Goal: Task Accomplishment & Management: Manage account settings

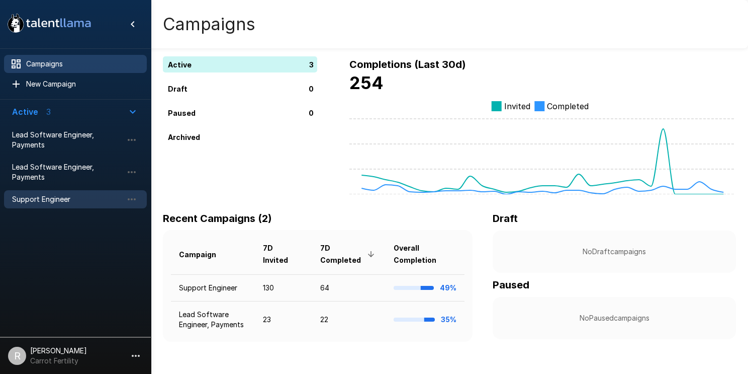
click at [34, 199] on span "Support Engineer" at bounding box center [67, 199] width 111 height 10
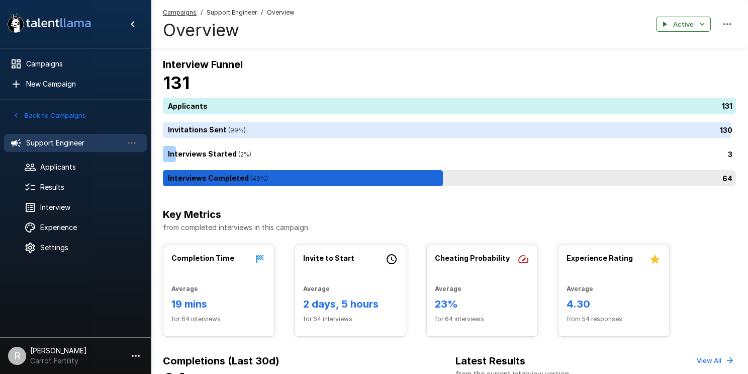
click at [728, 177] on p "64" at bounding box center [728, 178] width 10 height 11
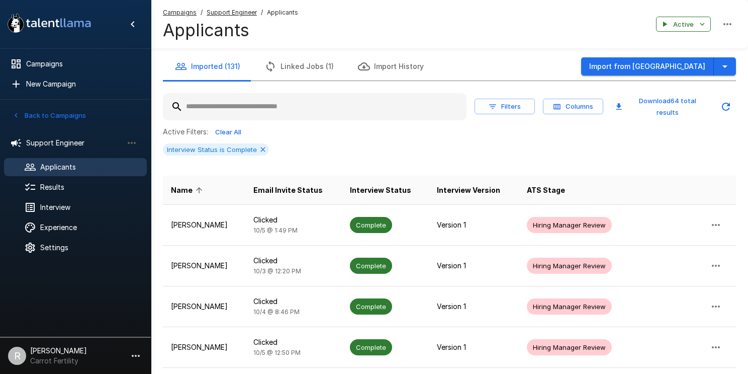
click at [558, 104] on icon "button" at bounding box center [557, 107] width 7 height 6
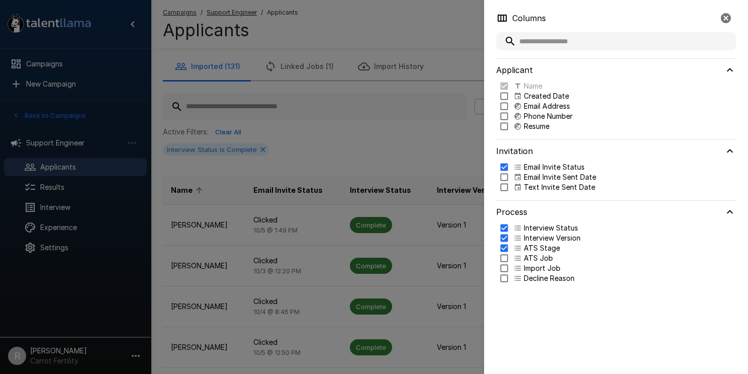
click at [415, 141] on div at bounding box center [374, 187] width 748 height 374
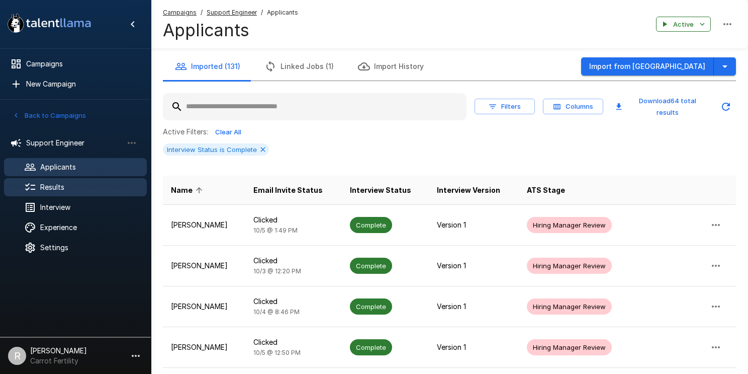
click at [54, 186] on span "Results" at bounding box center [89, 187] width 99 height 10
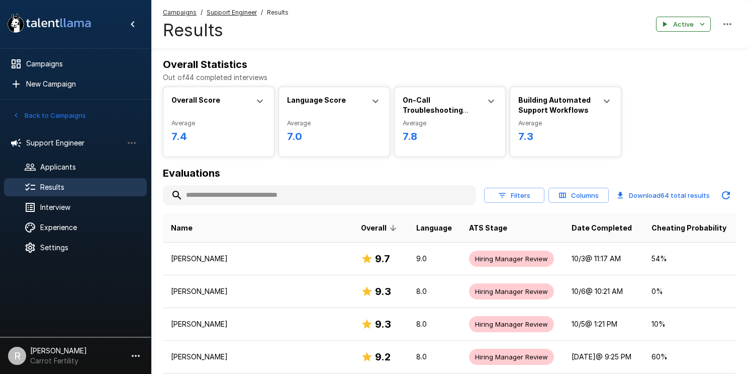
click at [576, 197] on button "Columns" at bounding box center [579, 196] width 60 height 16
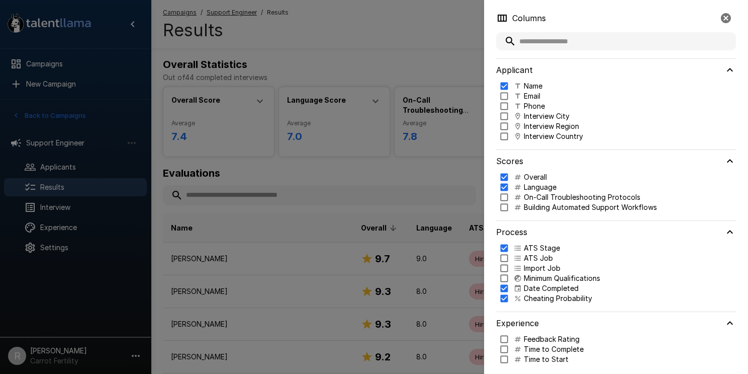
scroll to position [7, 0]
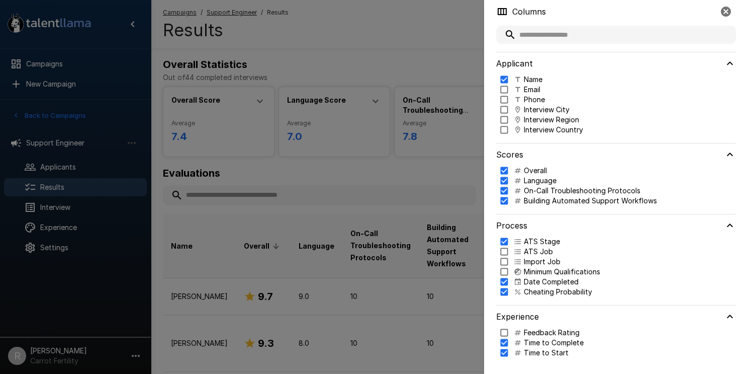
click at [424, 200] on div at bounding box center [374, 187] width 748 height 374
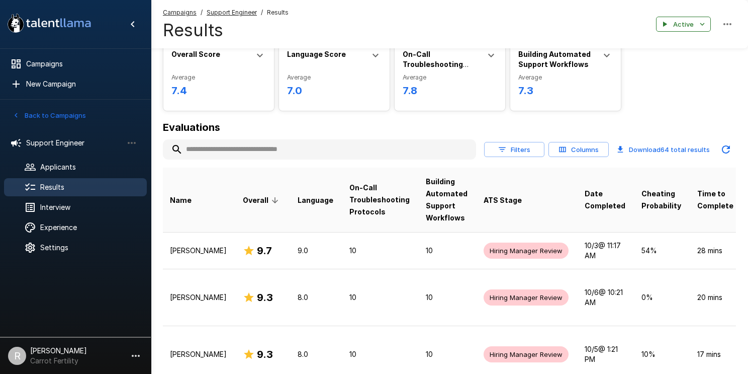
scroll to position [50, 0]
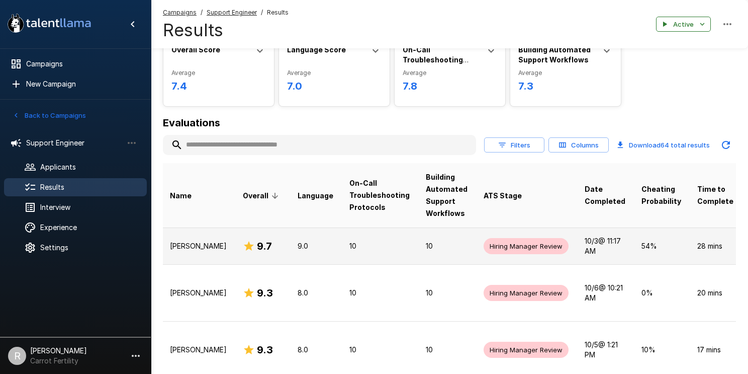
click at [188, 249] on p "[PERSON_NAME]" at bounding box center [198, 246] width 57 height 10
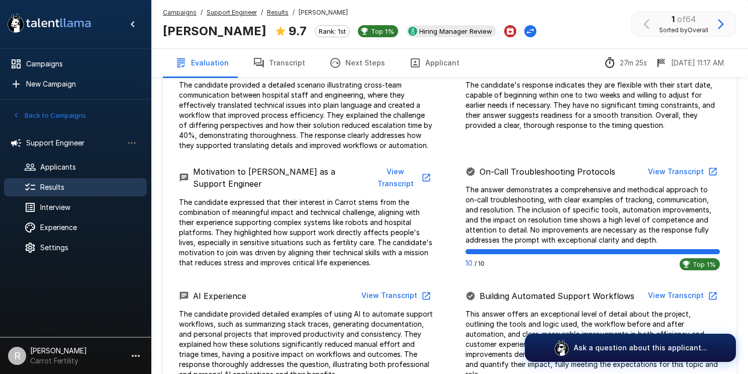
scroll to position [538, 0]
click at [390, 172] on button "View Transcript" at bounding box center [402, 178] width 64 height 31
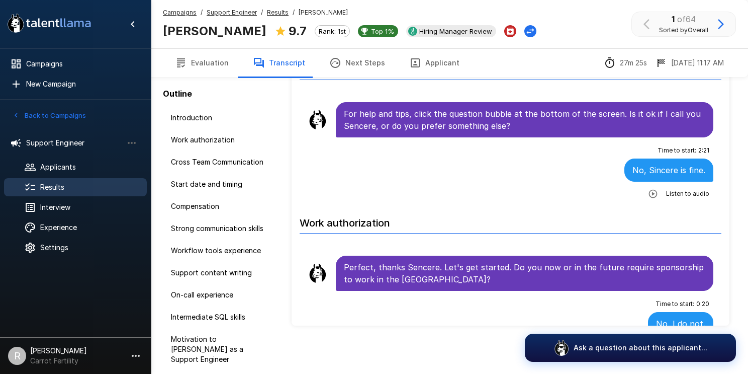
scroll to position [62, 0]
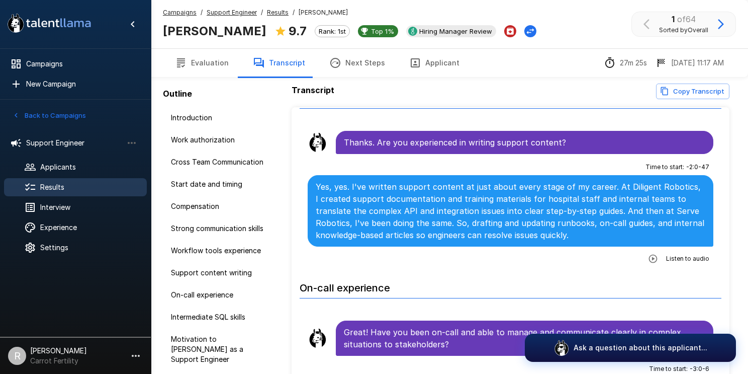
scroll to position [1444, 0]
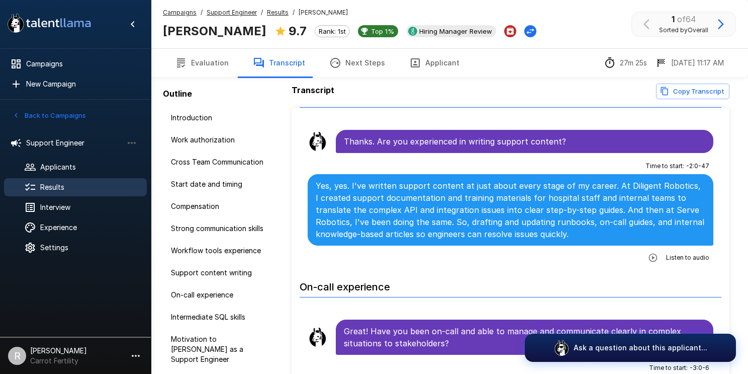
click at [654, 253] on icon "button" at bounding box center [653, 257] width 9 height 9
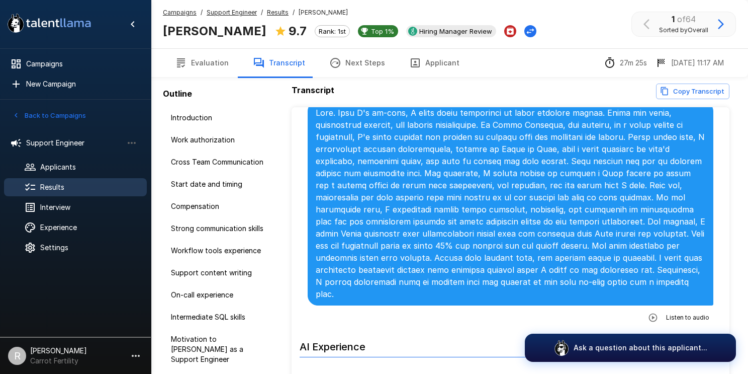
scroll to position [2517, 0]
click at [650, 312] on icon "button" at bounding box center [653, 317] width 10 height 10
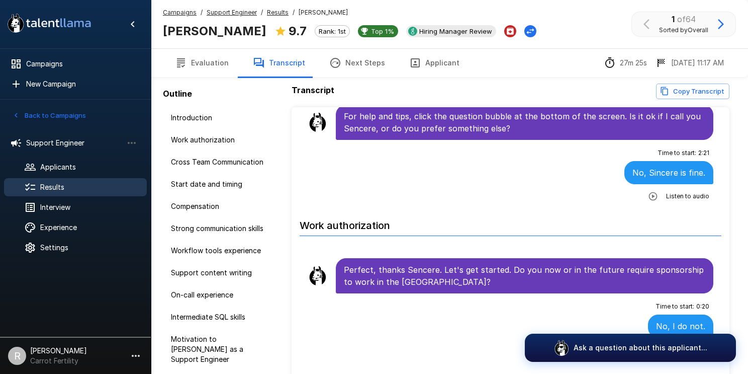
scroll to position [0, 0]
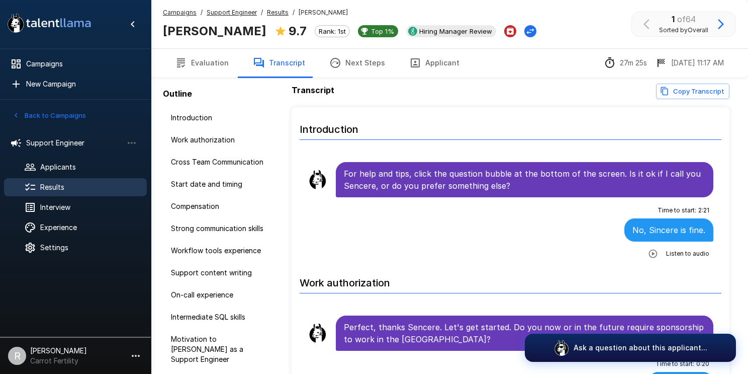
click at [275, 11] on u "Results" at bounding box center [278, 13] width 22 height 8
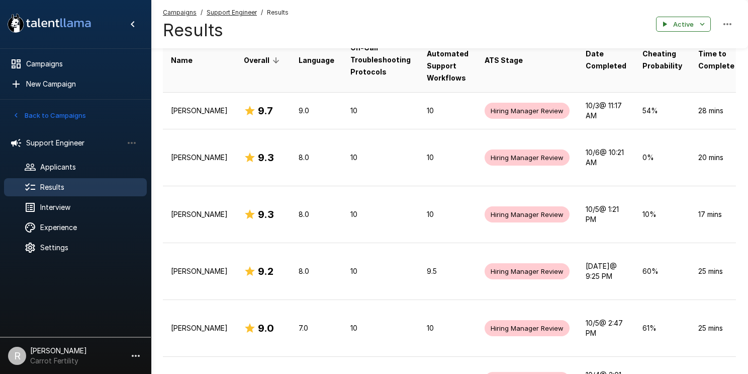
scroll to position [187, 0]
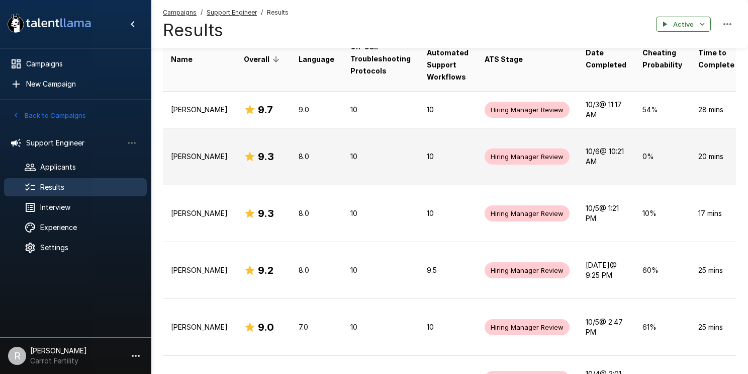
click at [211, 156] on p "[PERSON_NAME]" at bounding box center [199, 156] width 57 height 10
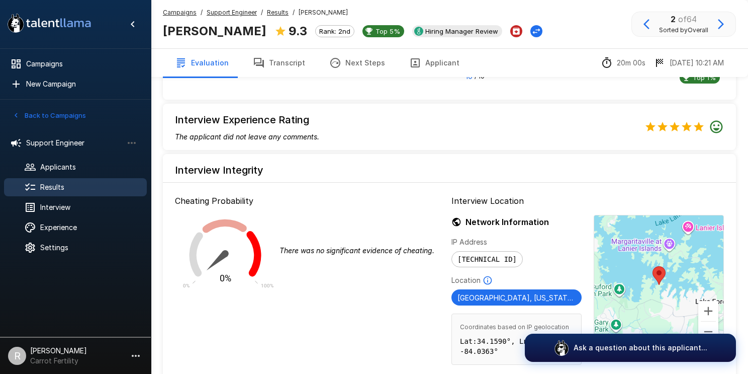
scroll to position [979, 0]
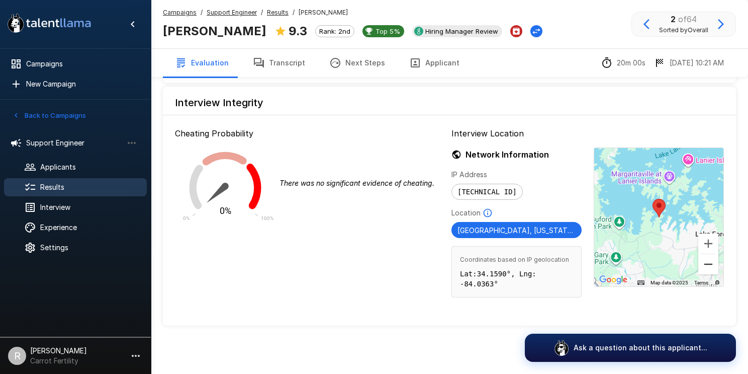
click at [710, 259] on button "Zoom out" at bounding box center [708, 264] width 20 height 20
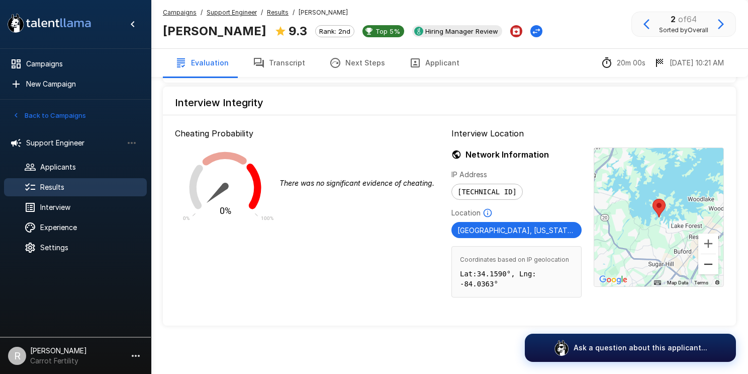
click at [710, 259] on button "Zoom out" at bounding box center [708, 264] width 20 height 20
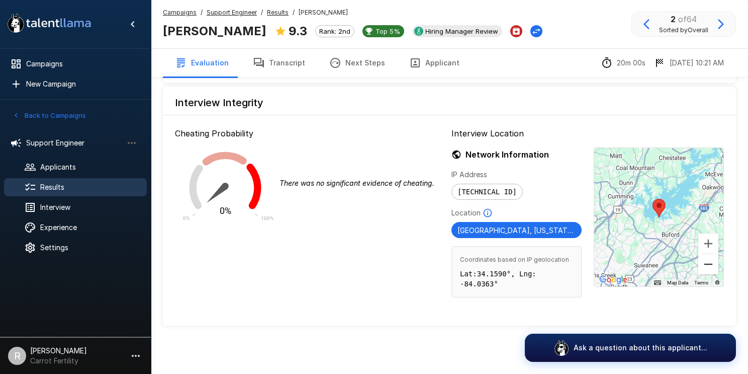
click at [710, 259] on button "Zoom out" at bounding box center [708, 264] width 20 height 20
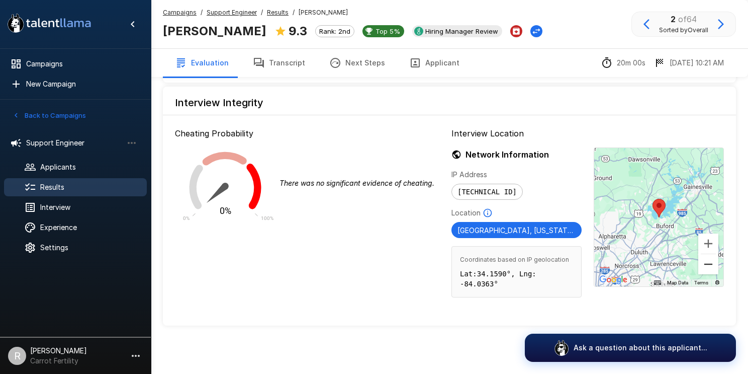
click at [710, 259] on button "Zoom out" at bounding box center [708, 264] width 20 height 20
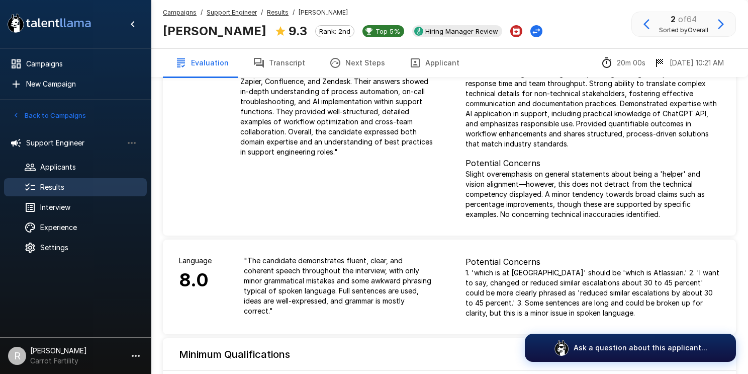
scroll to position [13, 0]
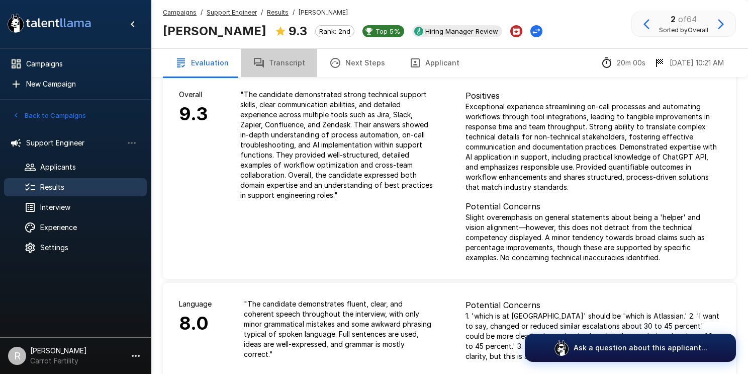
click at [281, 58] on button "Transcript" at bounding box center [279, 63] width 76 height 28
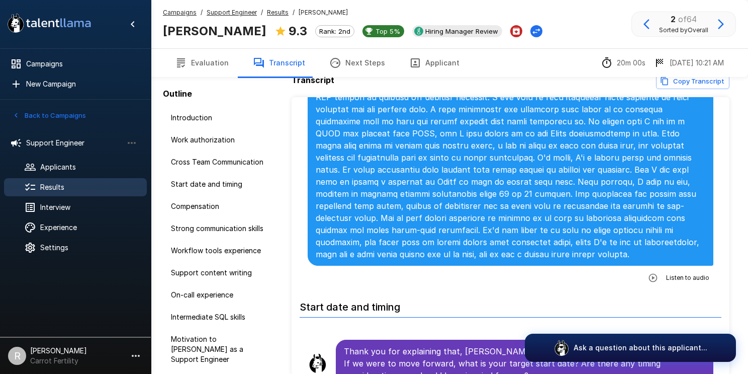
scroll to position [540, 0]
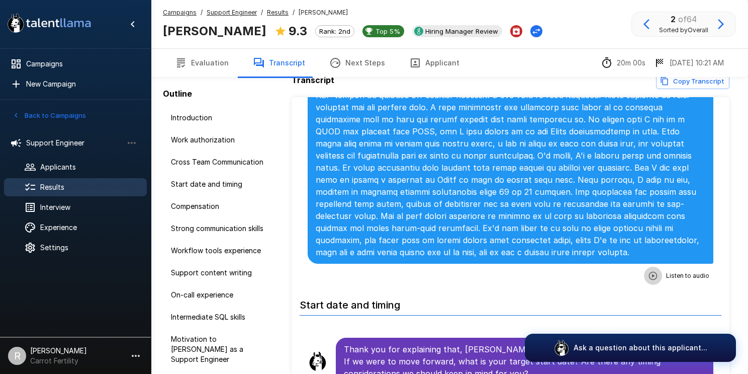
click at [654, 271] on icon "button" at bounding box center [653, 275] width 9 height 9
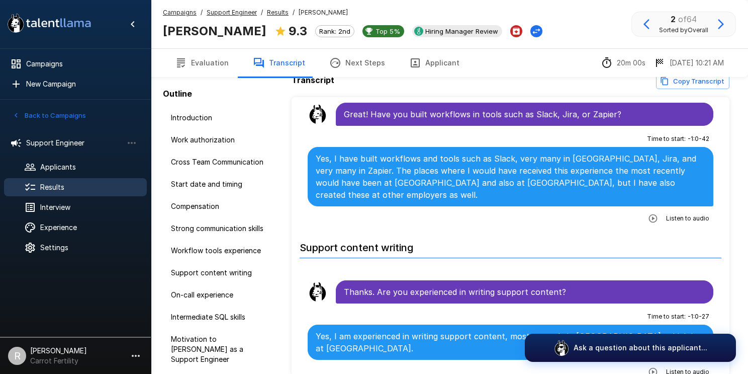
scroll to position [1284, 0]
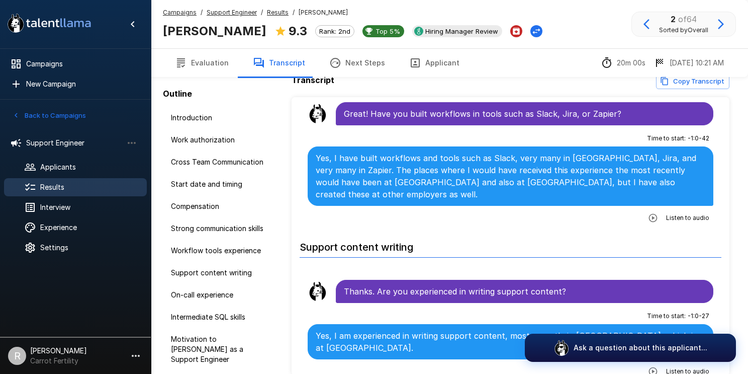
click at [657, 213] on icon "button" at bounding box center [653, 217] width 9 height 9
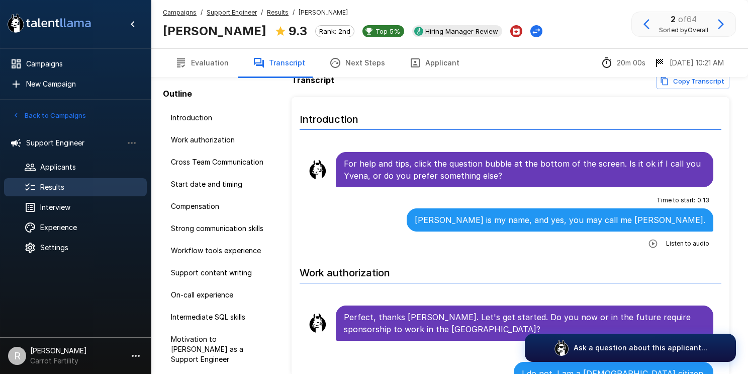
scroll to position [0, 0]
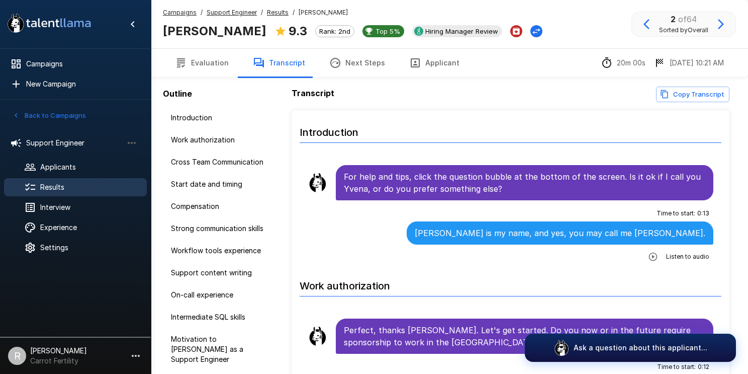
click at [238, 14] on u "Support Engineer" at bounding box center [232, 13] width 50 height 8
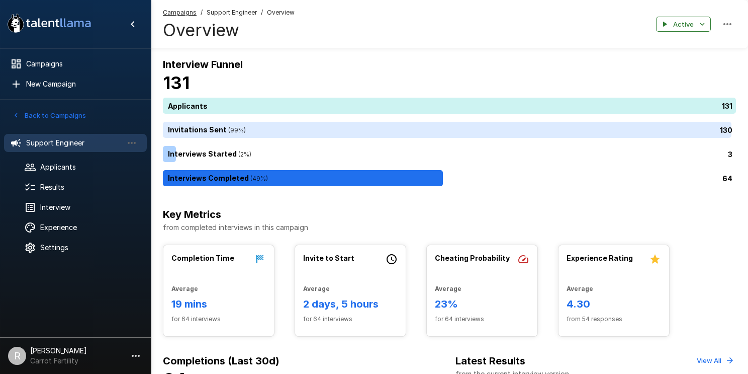
click at [246, 15] on span "Support Engineer" at bounding box center [232, 13] width 50 height 10
click at [61, 187] on span "Results" at bounding box center [89, 187] width 99 height 10
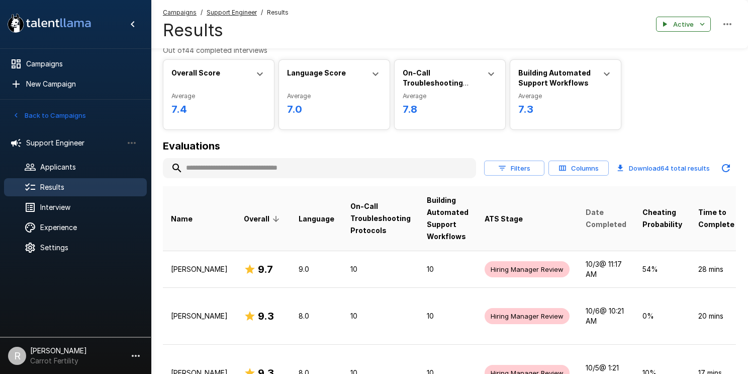
scroll to position [31, 0]
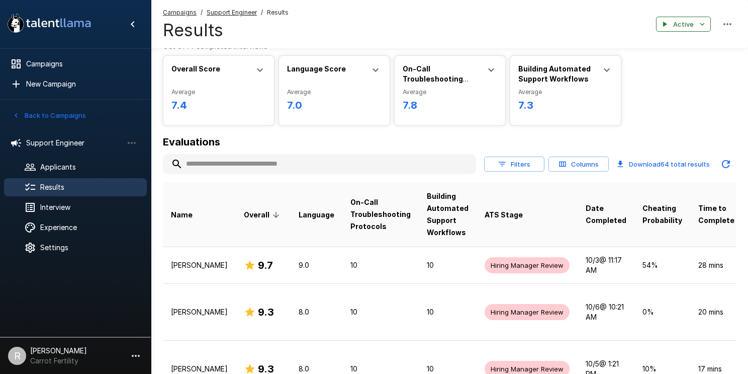
click at [574, 166] on button "Columns" at bounding box center [579, 164] width 60 height 16
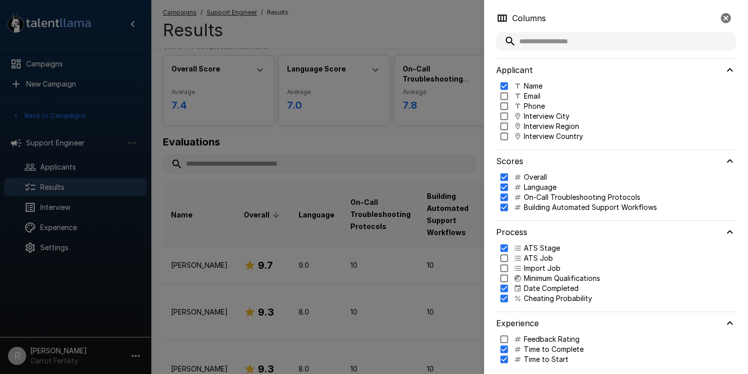
scroll to position [7, 0]
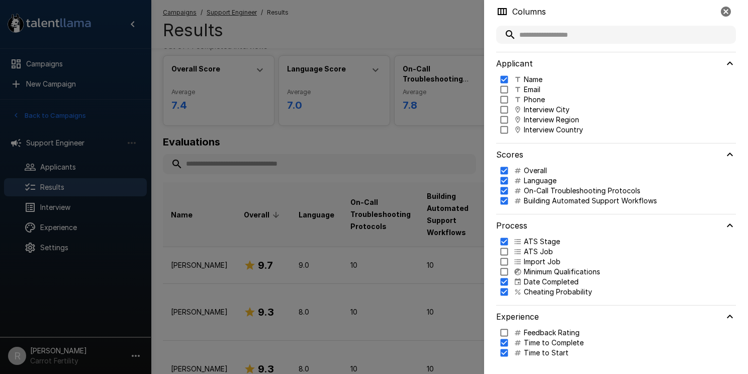
click at [470, 29] on div at bounding box center [374, 187] width 748 height 374
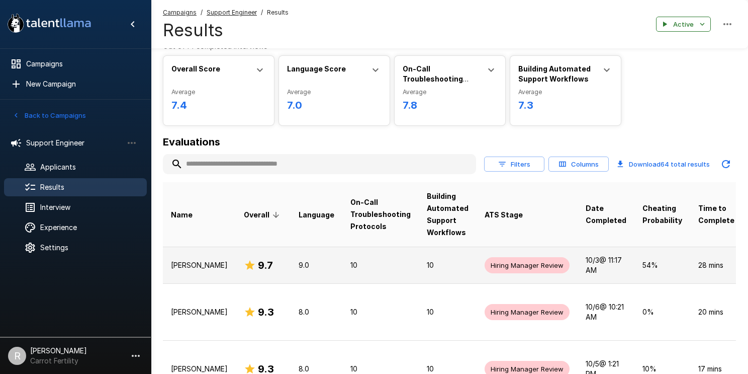
scroll to position [0, 14]
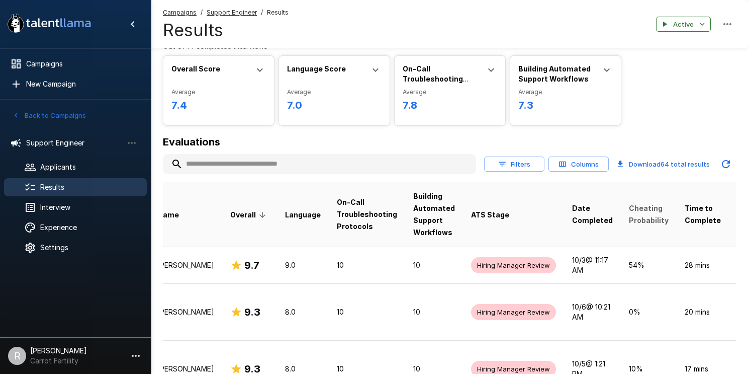
click at [629, 217] on span "Cheating Probability" at bounding box center [649, 214] width 40 height 24
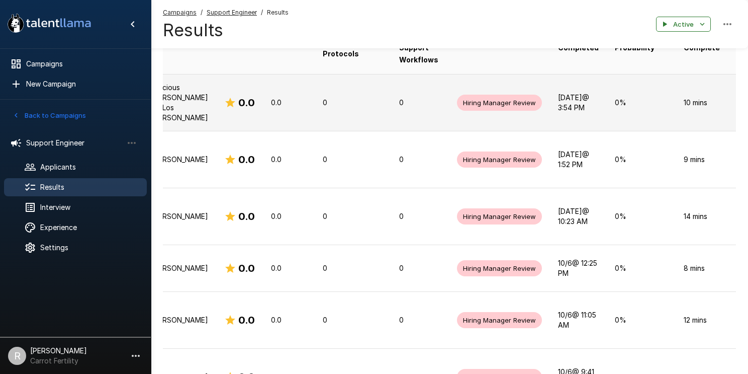
scroll to position [205, 0]
click at [491, 103] on span "Hiring Manager Review" at bounding box center [499, 102] width 85 height 10
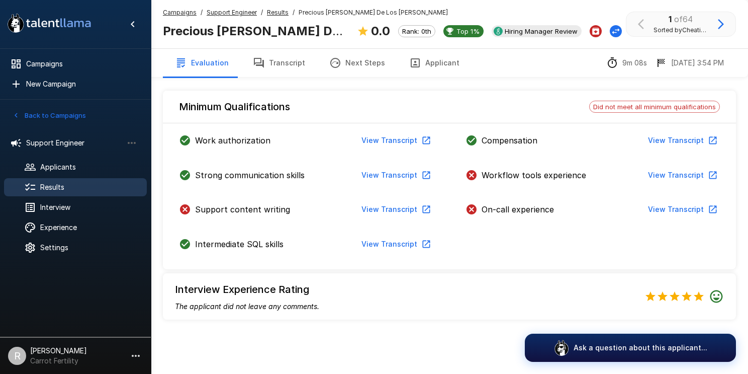
click at [279, 12] on u "Results" at bounding box center [278, 13] width 22 height 8
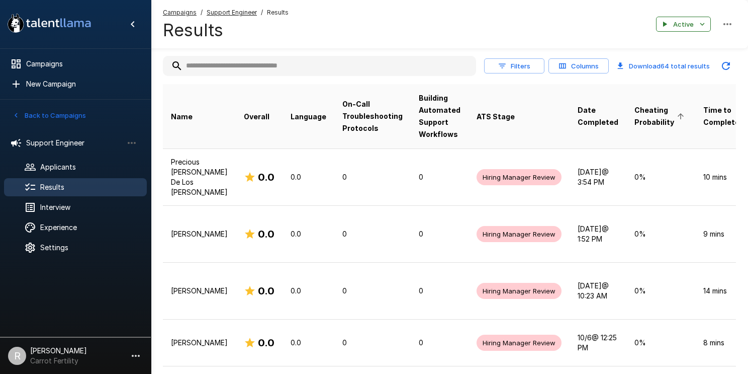
scroll to position [131, 0]
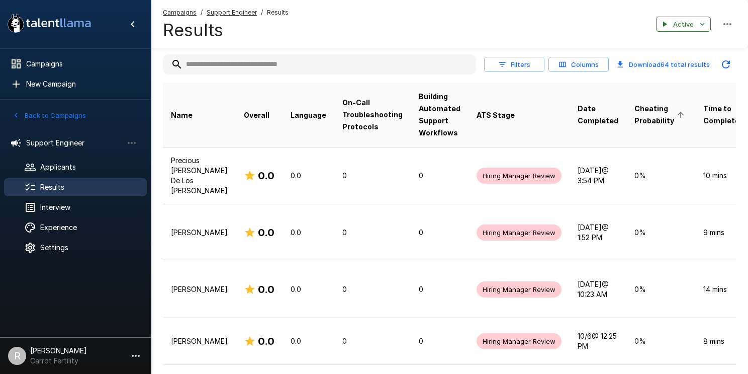
click at [565, 65] on icon "button" at bounding box center [562, 64] width 9 height 9
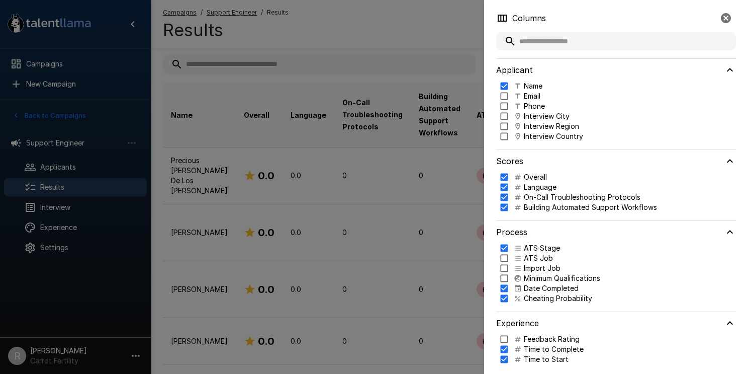
click at [457, 133] on div at bounding box center [374, 187] width 748 height 374
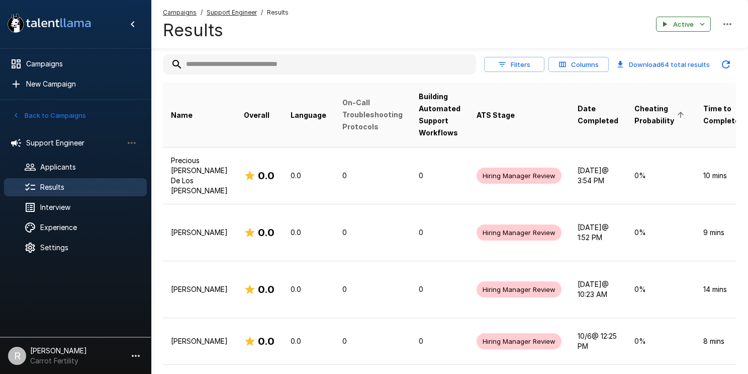
drag, startPoint x: 625, startPoint y: 111, endPoint x: 375, endPoint y: 104, distance: 250.0
click at [375, 104] on tr "Name Overall Language On-Call Troubleshooting Protocols Building Automated Supp…" at bounding box center [474, 114] width 622 height 65
drag, startPoint x: 620, startPoint y: 101, endPoint x: 589, endPoint y: 100, distance: 31.2
click at [589, 100] on tr "Name Overall Language On-Call Troubleshooting Protocols Building Automated Supp…" at bounding box center [474, 114] width 622 height 65
drag, startPoint x: 622, startPoint y: 118, endPoint x: 515, endPoint y: 114, distance: 107.2
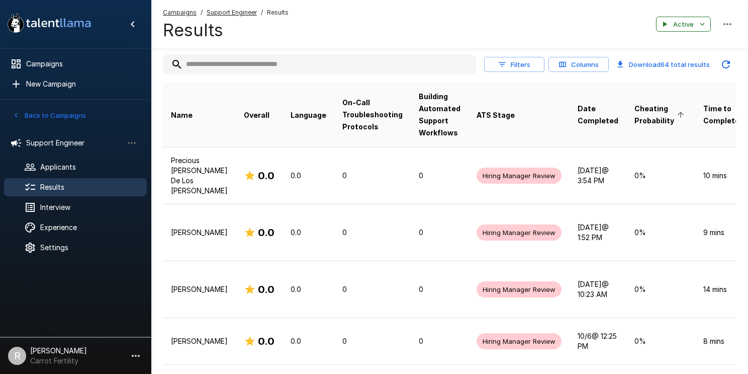
click at [515, 114] on tr "Name Overall Language On-Call Troubleshooting Protocols Building Automated Supp…" at bounding box center [474, 114] width 622 height 65
click at [563, 69] on button "Columns" at bounding box center [579, 65] width 60 height 16
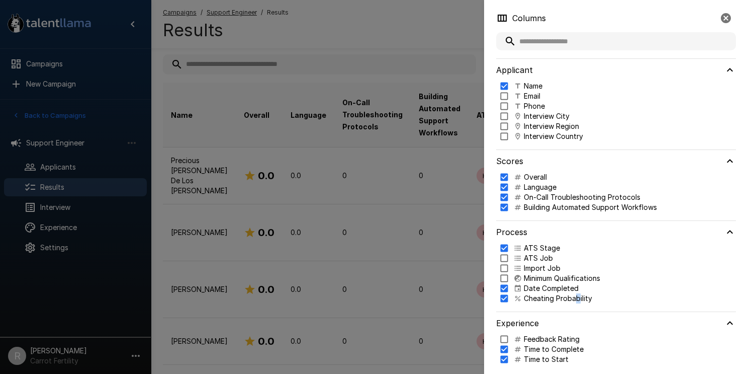
click at [578, 300] on p "Cheating Probability" at bounding box center [558, 298] width 68 height 10
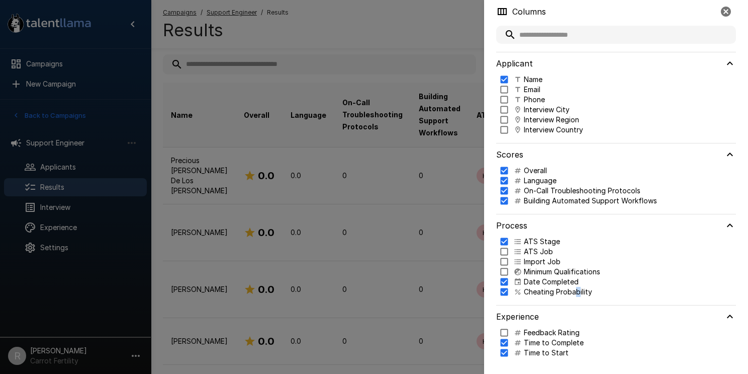
scroll to position [0, 0]
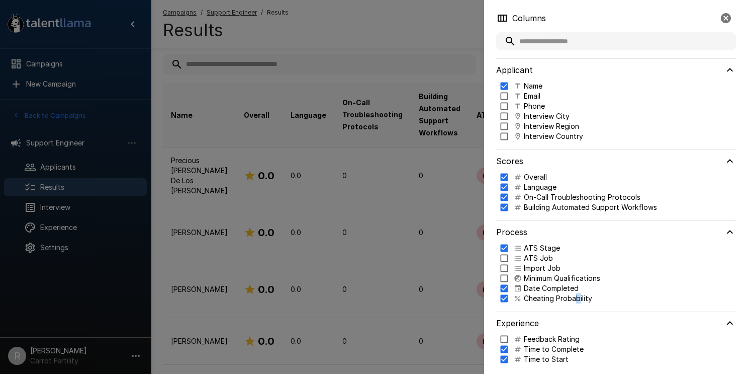
click at [504, 20] on icon at bounding box center [502, 18] width 12 height 12
click at [724, 16] on icon "button" at bounding box center [726, 18] width 12 height 12
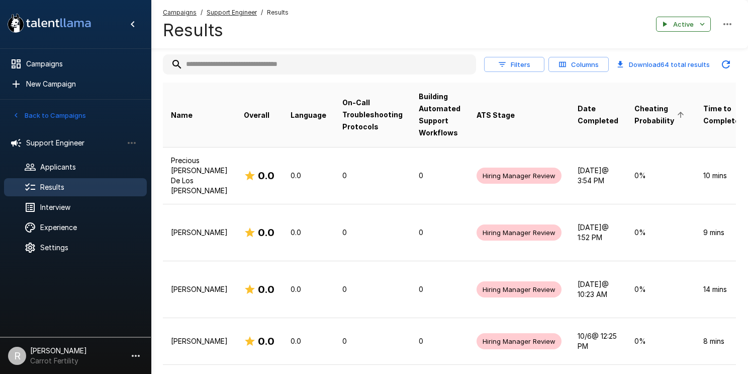
click at [728, 25] on icon "button" at bounding box center [728, 24] width 12 height 12
click at [510, 37] on div at bounding box center [374, 187] width 748 height 374
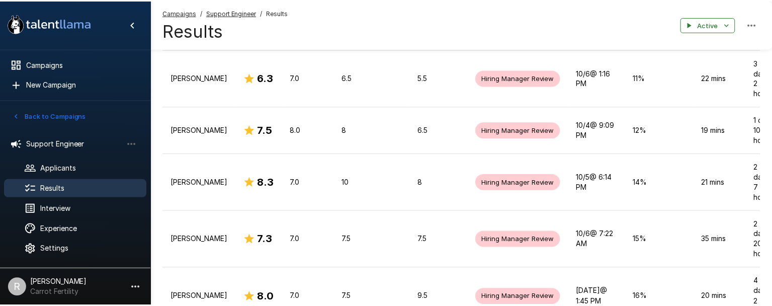
scroll to position [2452, 0]
